Goal: Navigation & Orientation: Find specific page/section

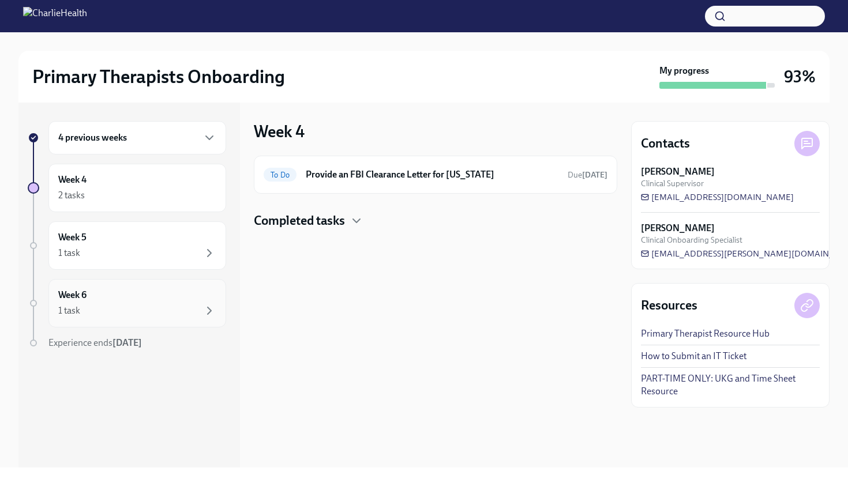
click at [114, 302] on div "Week 6 1 task" at bounding box center [137, 303] width 158 height 29
click at [157, 254] on div "1 task" at bounding box center [137, 253] width 158 height 14
click at [153, 189] on div "2 tasks" at bounding box center [137, 196] width 158 height 14
click at [72, 396] on div "4 previous weeks Week 4 2 tasks Week 5 1 task Week 6 1 task Experience ends [DA…" at bounding box center [129, 285] width 222 height 365
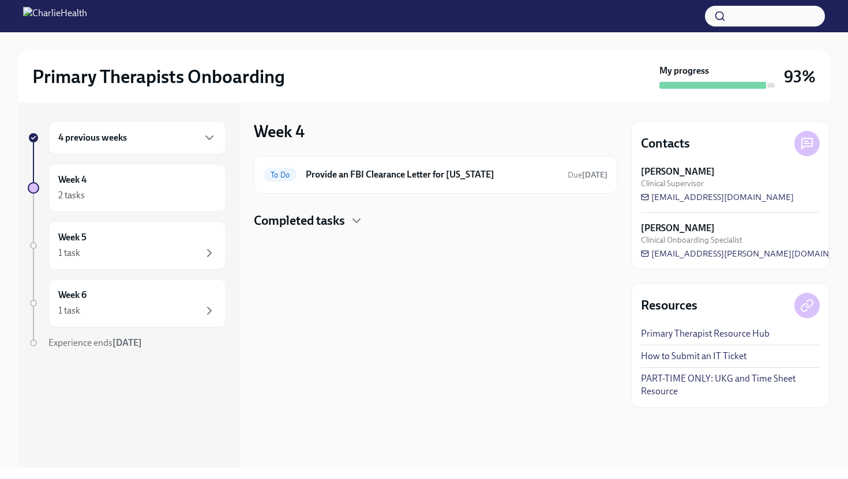
click at [152, 144] on div "4 previous weeks" at bounding box center [137, 138] width 158 height 14
